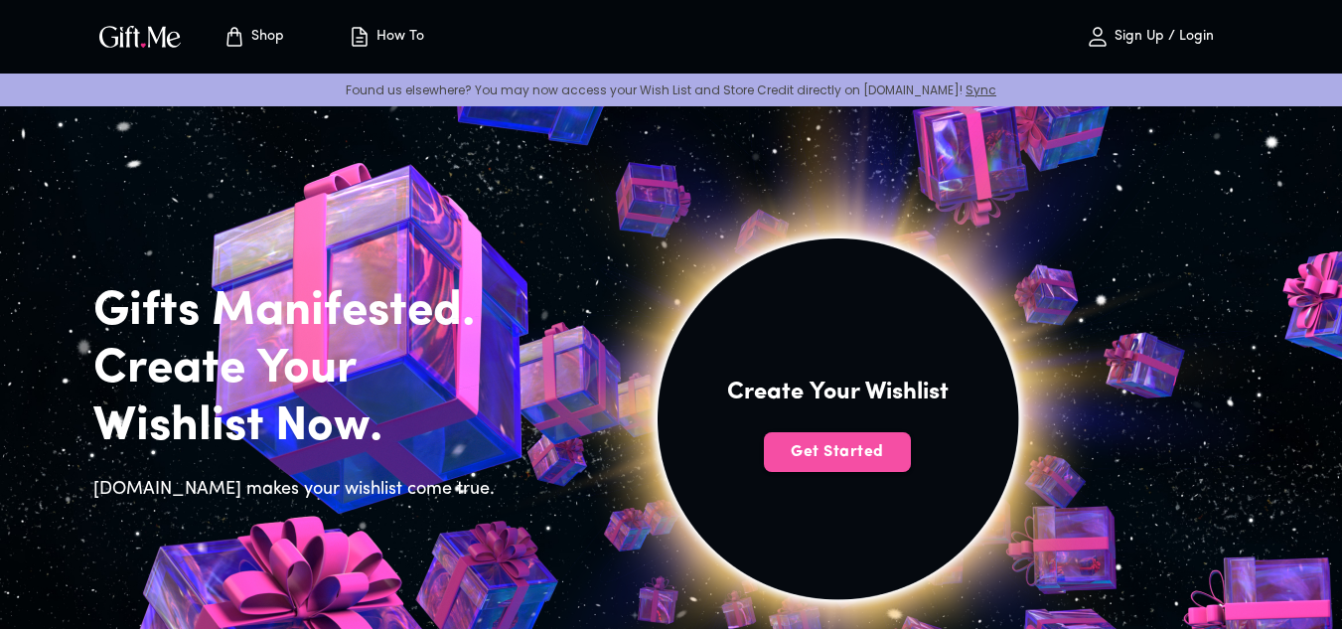
click at [882, 449] on span "Get Started" at bounding box center [837, 452] width 147 height 22
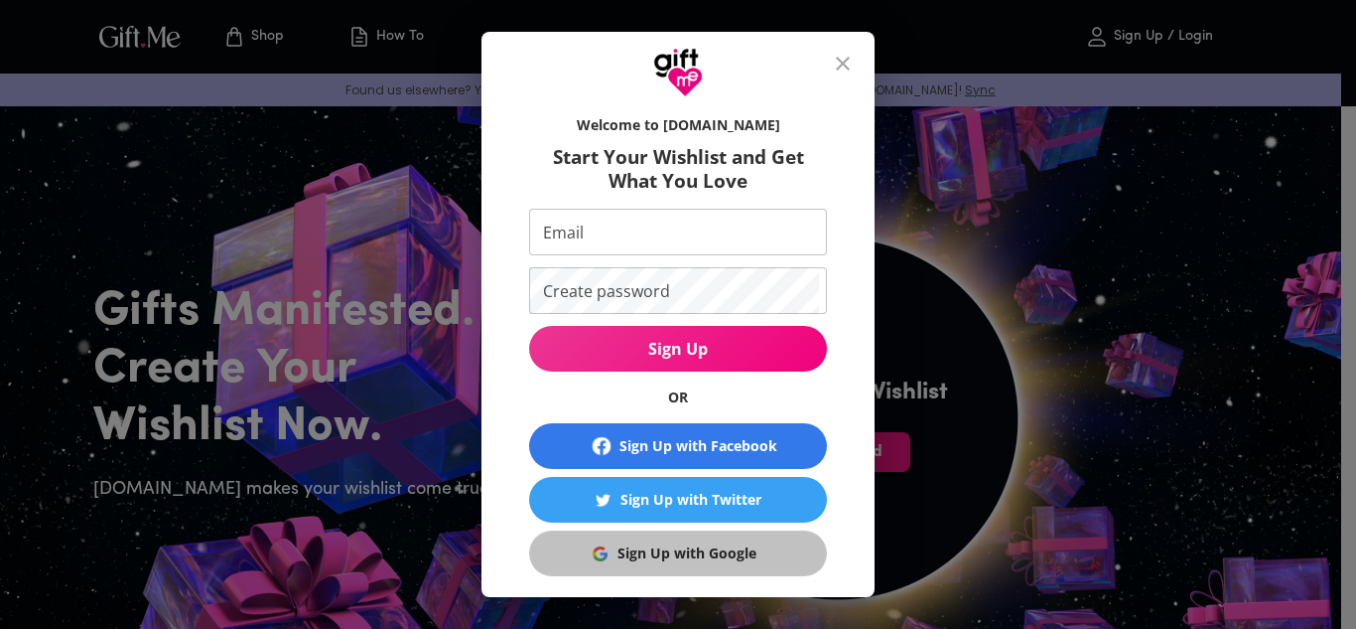
click at [645, 547] on div "Sign Up with Google" at bounding box center [687, 553] width 139 height 22
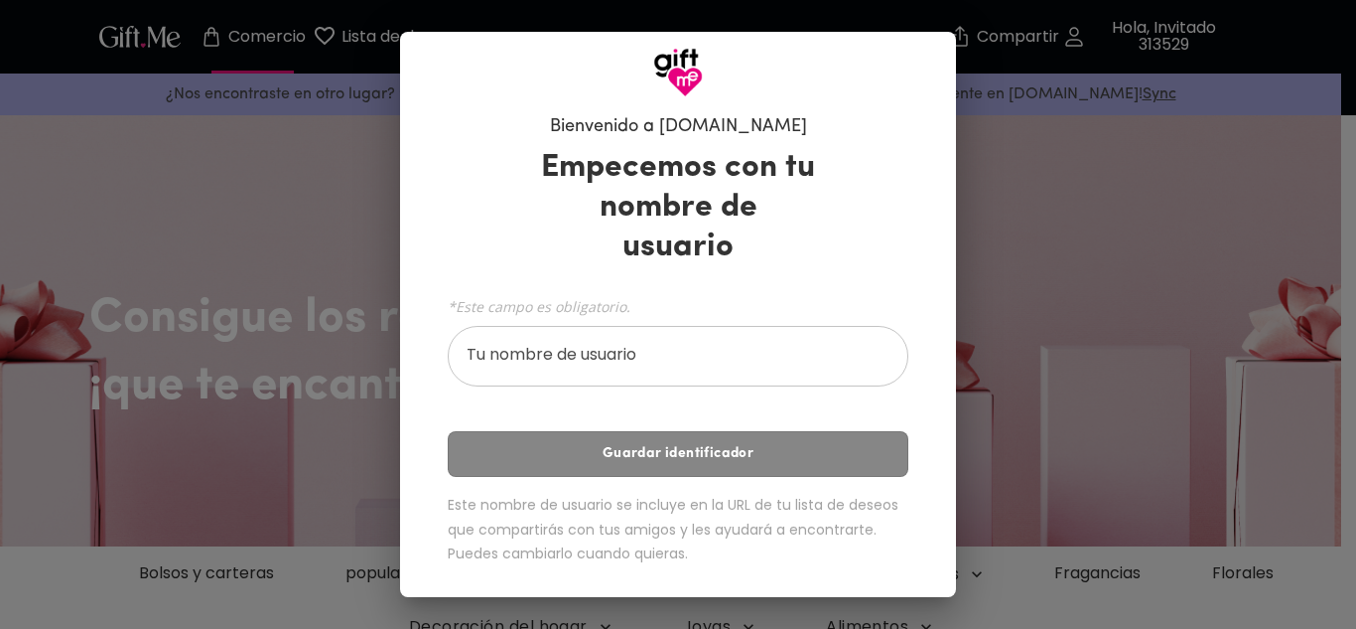
click at [599, 345] on input "Tu nombre de usuario" at bounding box center [667, 359] width 439 height 56
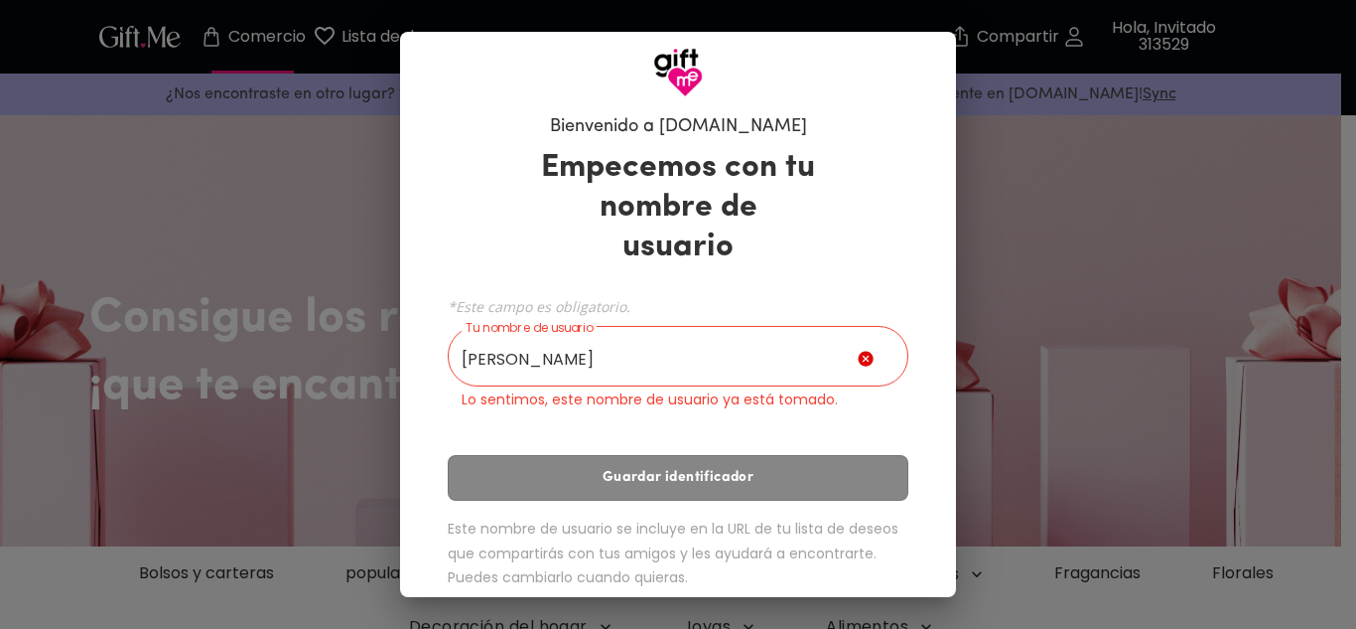
click at [698, 455] on div "Empecemos con tu nombre de usuario *Este campo es obligatorio. Tu nombre de usu…" at bounding box center [678, 372] width 461 height 466
click at [691, 331] on input "[PERSON_NAME]" at bounding box center [653, 359] width 410 height 56
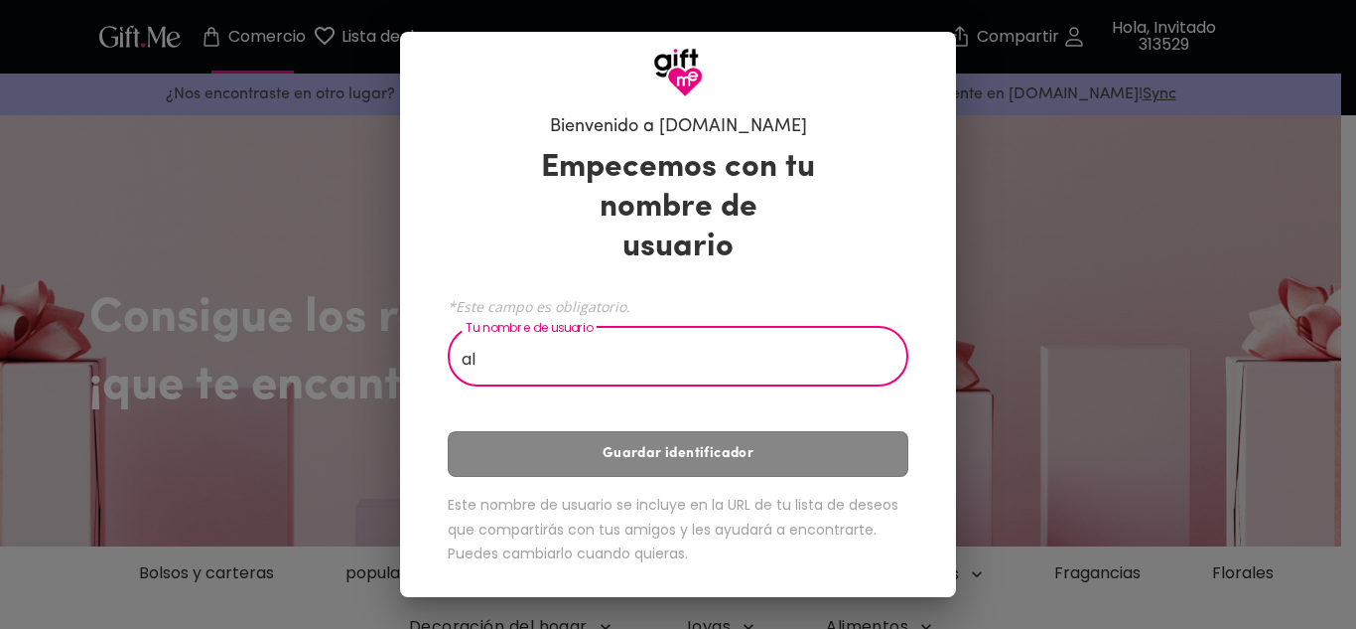
type input "a"
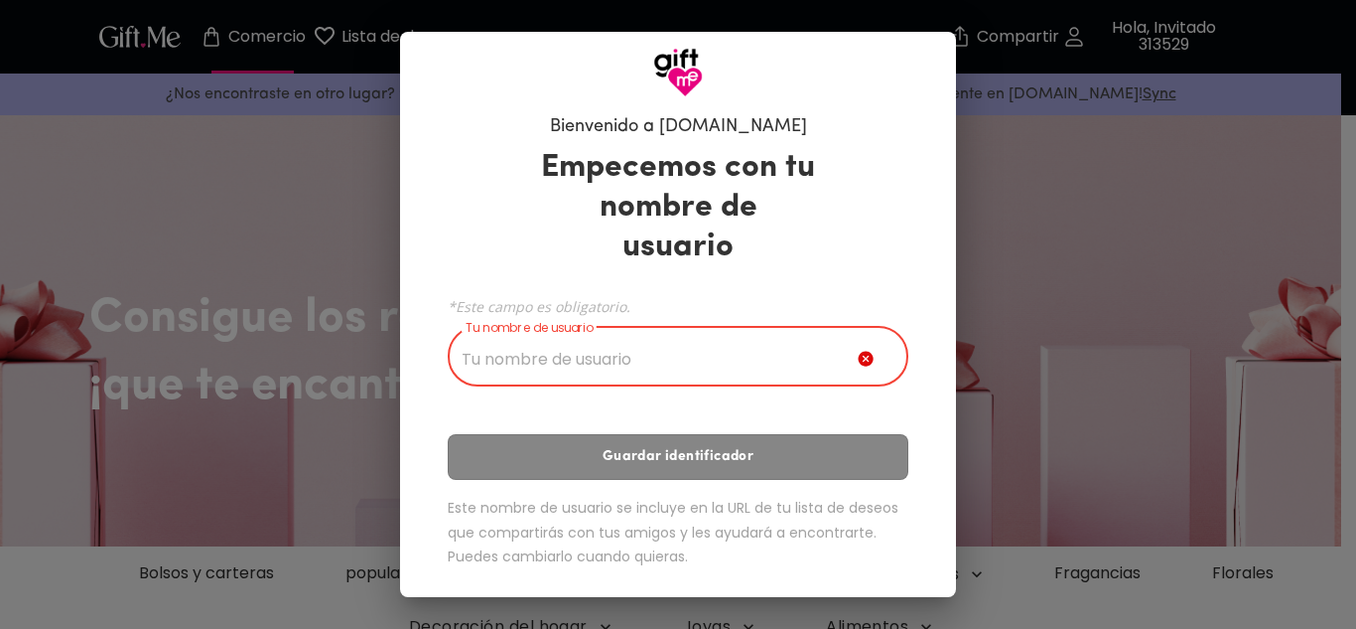
click at [707, 344] on input "Tu nombre de usuario" at bounding box center [653, 359] width 410 height 56
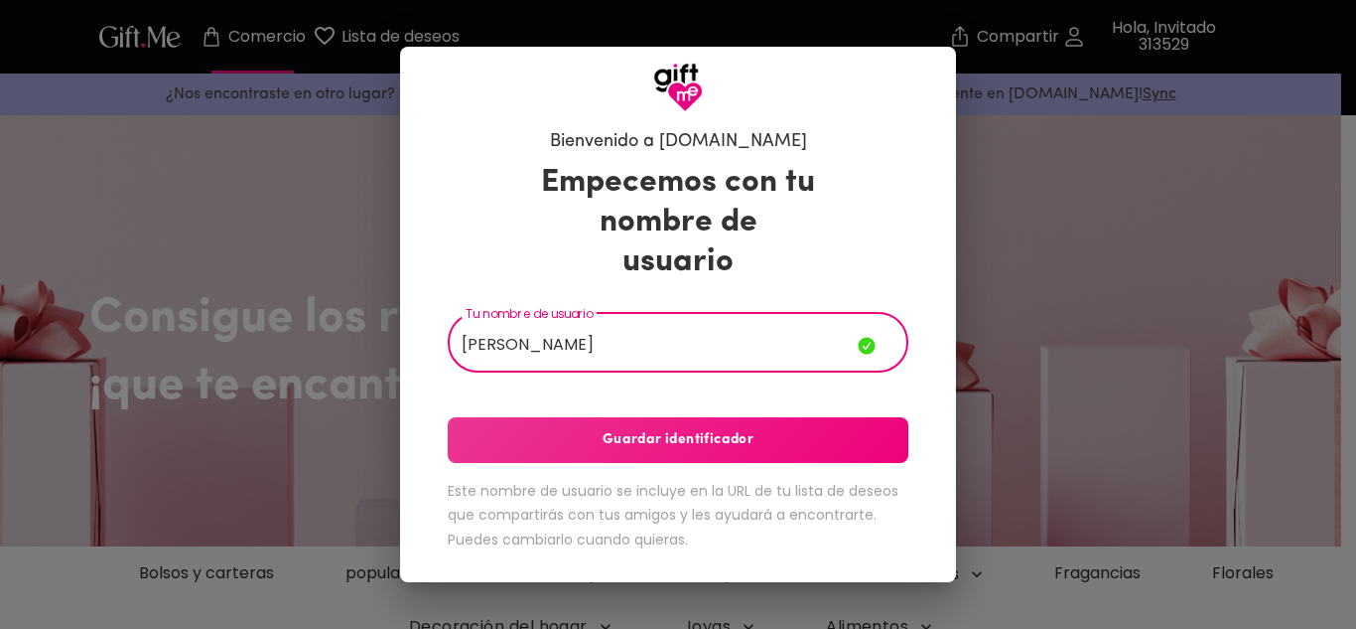
type input "[PERSON_NAME]"
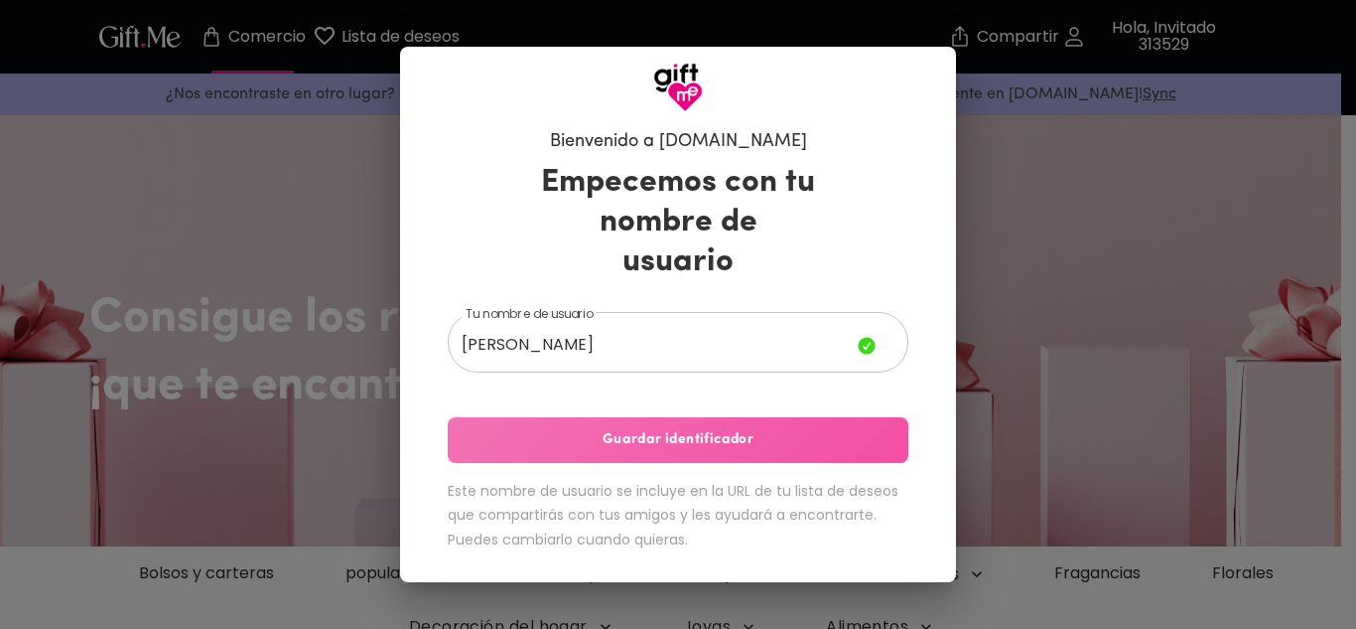
click at [703, 432] on font "Guardar identificador" at bounding box center [678, 439] width 151 height 15
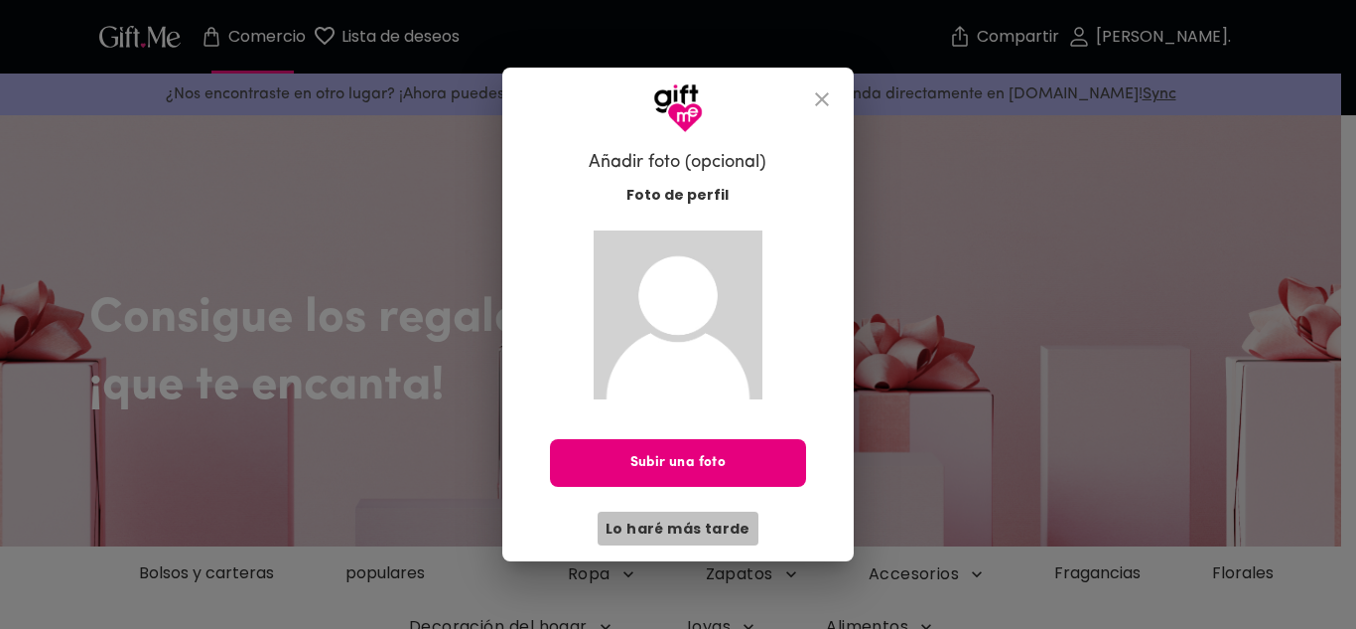
click at [689, 519] on font "Lo haré más tarde" at bounding box center [678, 528] width 145 height 20
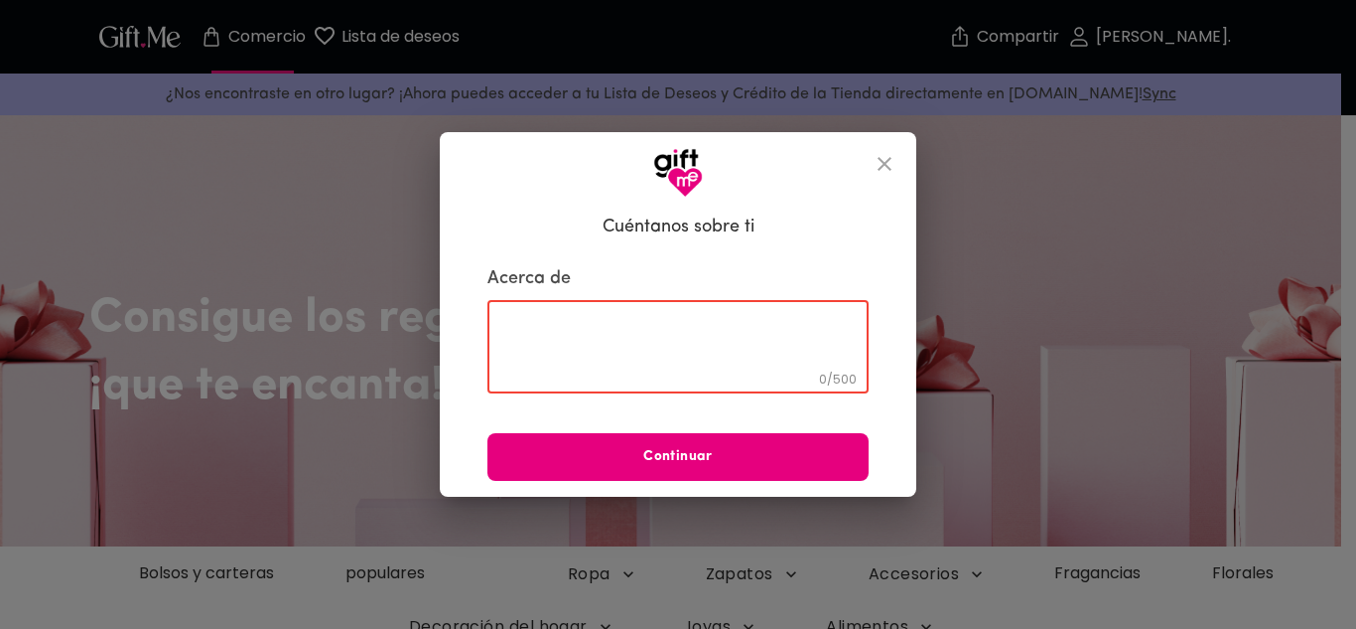
click at [716, 340] on textarea at bounding box center [678, 347] width 354 height 57
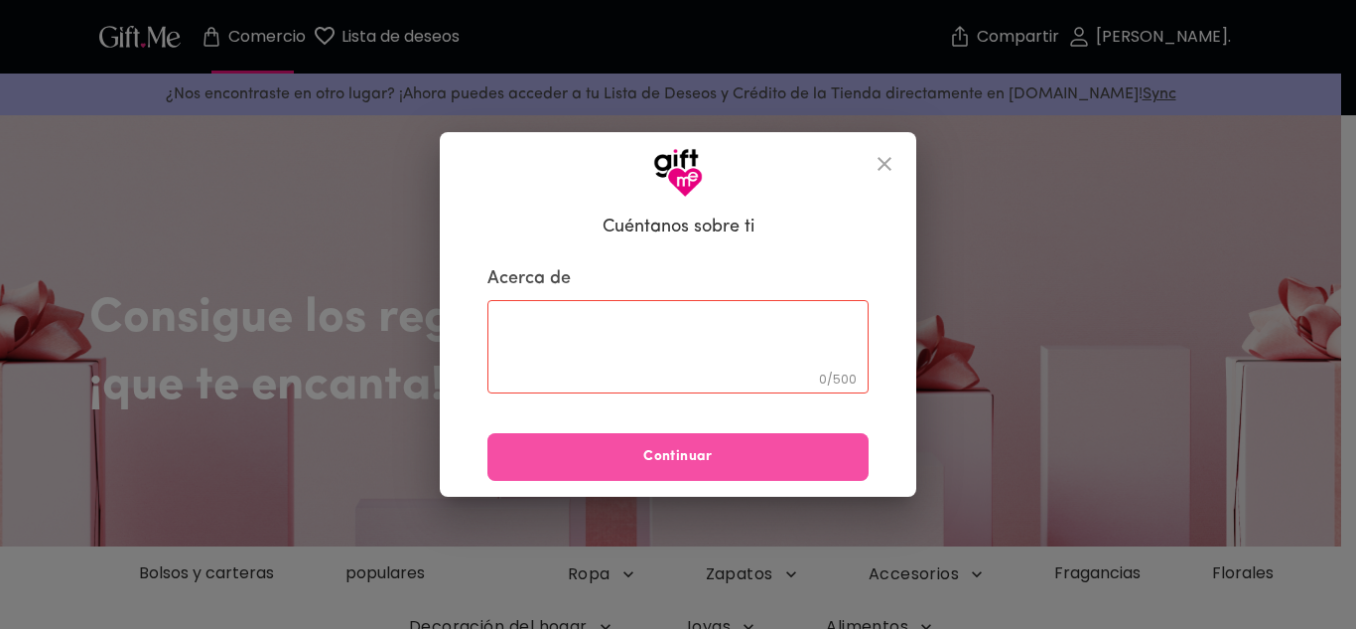
click at [679, 470] on button "Continuar" at bounding box center [678, 457] width 381 height 48
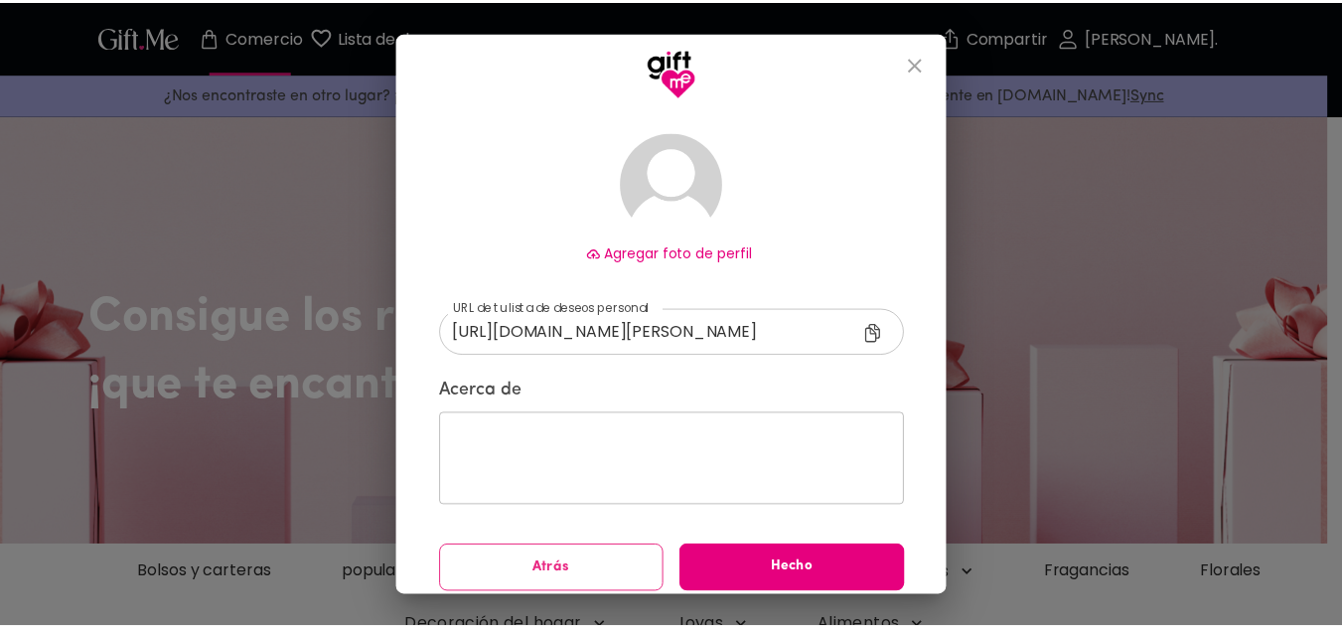
scroll to position [125, 0]
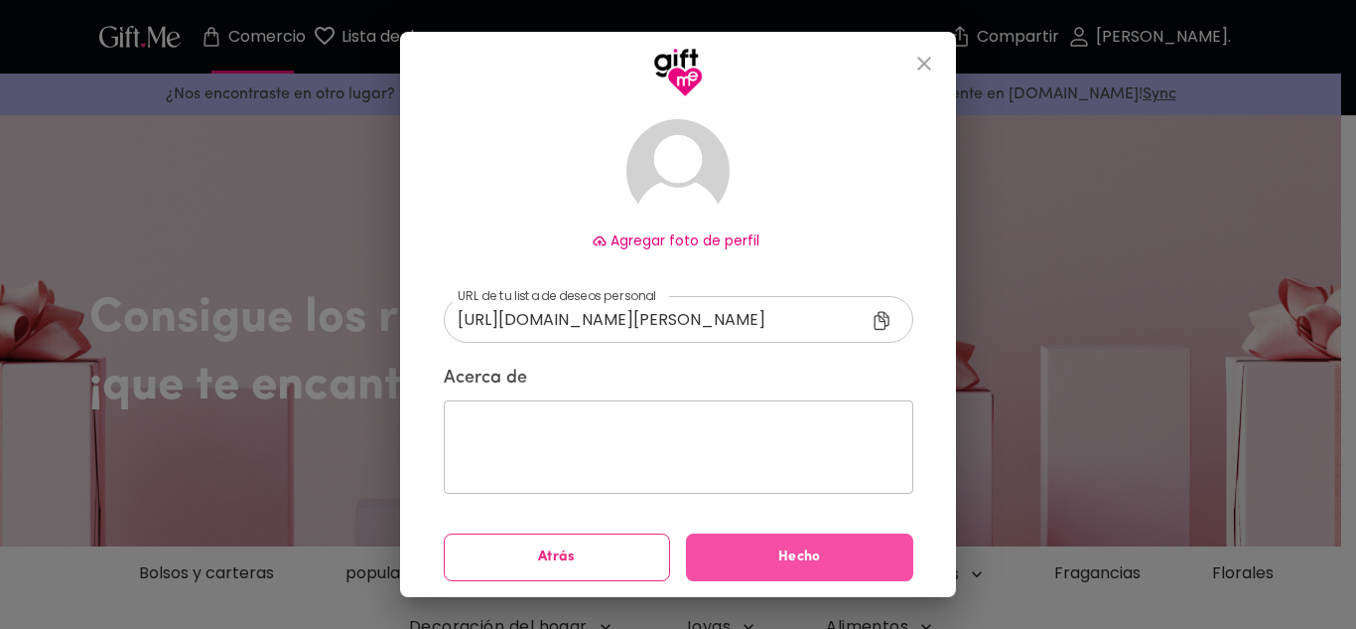
click at [823, 574] on button "Hecho" at bounding box center [799, 557] width 227 height 48
